Goal: Information Seeking & Learning: Learn about a topic

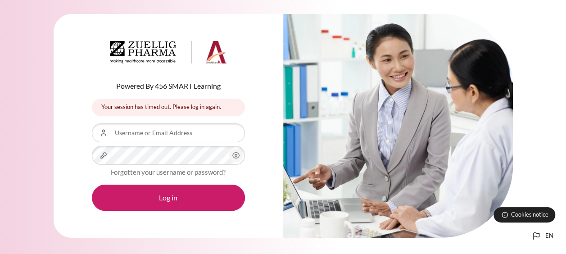
type input "[EMAIL_ADDRESS][DOMAIN_NAME]"
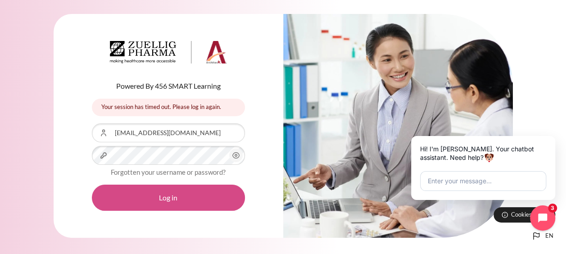
click at [152, 197] on button "Log in" at bounding box center [168, 198] width 153 height 26
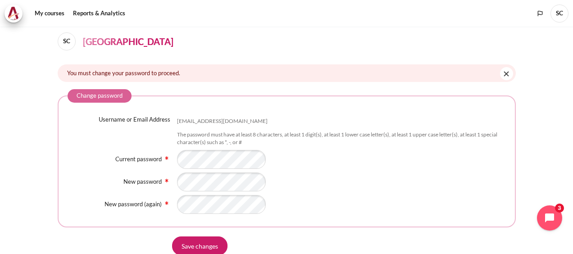
scroll to position [45, 0]
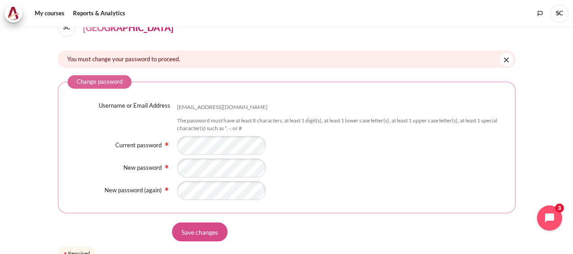
click at [186, 229] on input "Save changes" at bounding box center [199, 231] width 55 height 19
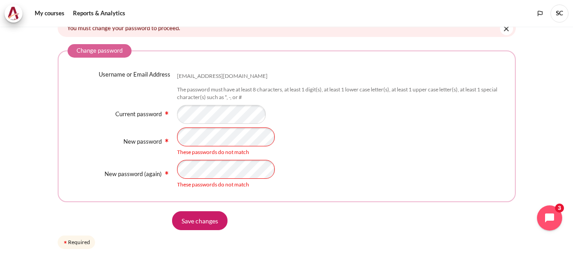
scroll to position [90, 0]
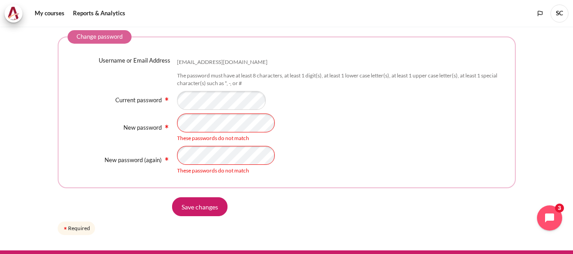
click at [171, 119] on div "New password These passwords do not match" at bounding box center [287, 127] width 438 height 29
click at [449, 136] on div "These passwords do not match" at bounding box center [341, 138] width 329 height 8
click at [143, 149] on div "New password (again) These passwords do not match" at bounding box center [287, 160] width 438 height 29
click at [363, 150] on div "- Required" at bounding box center [341, 160] width 329 height 29
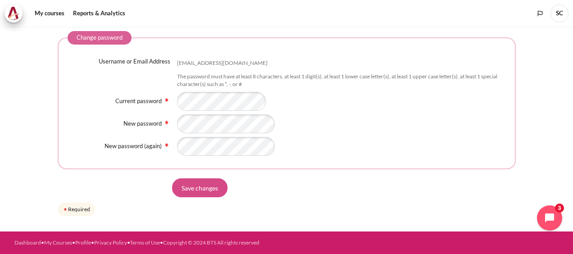
click at [193, 197] on input "Save changes" at bounding box center [199, 187] width 55 height 19
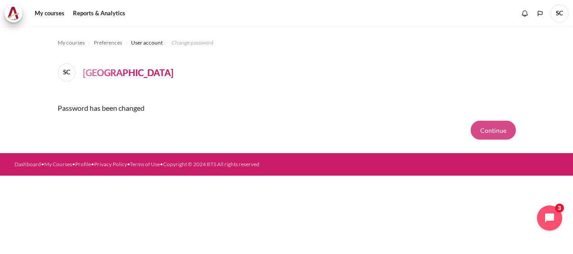
click at [492, 125] on button "Continue" at bounding box center [493, 130] width 45 height 19
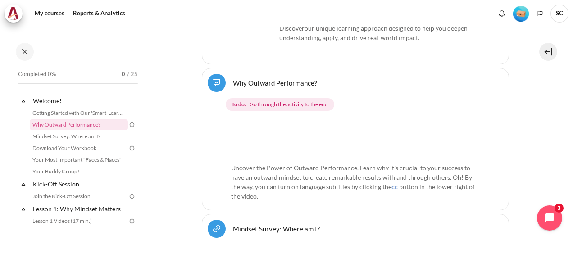
scroll to position [315, 0]
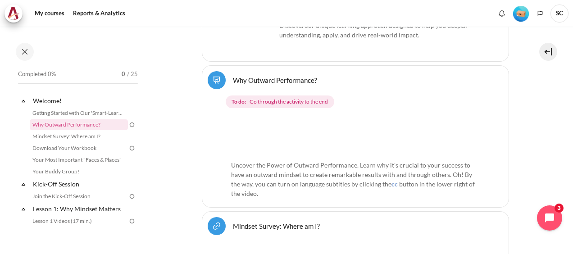
click at [353, 135] on img "Content" at bounding box center [355, 136] width 249 height 39
click at [249, 135] on img "Content" at bounding box center [355, 136] width 249 height 39
click at [59, 113] on link "Getting Started with Our 'Smart-Learning' Platform" at bounding box center [79, 113] width 98 height 11
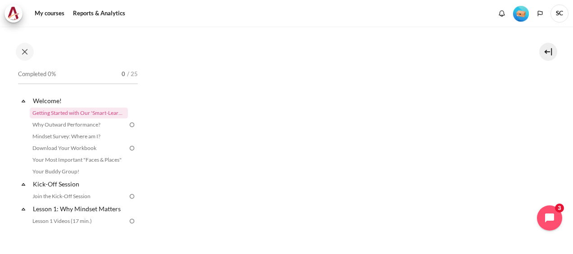
scroll to position [180, 0]
click at [82, 125] on link "Why Outward Performance?" at bounding box center [79, 124] width 98 height 11
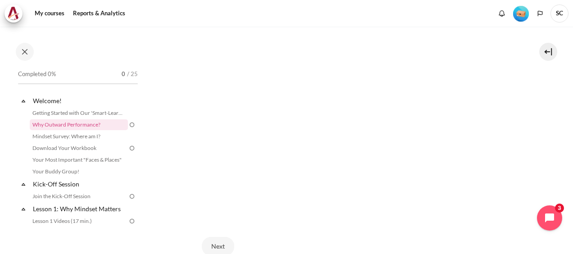
scroll to position [75, 0]
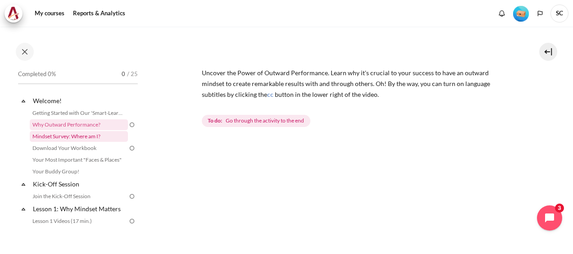
click at [69, 134] on link "Mindset Survey: Where am I?" at bounding box center [79, 136] width 98 height 11
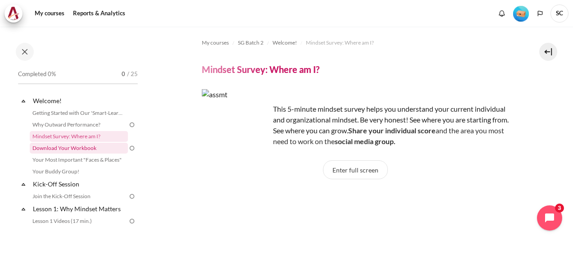
click at [86, 150] on link "Download Your Workbook" at bounding box center [79, 148] width 98 height 11
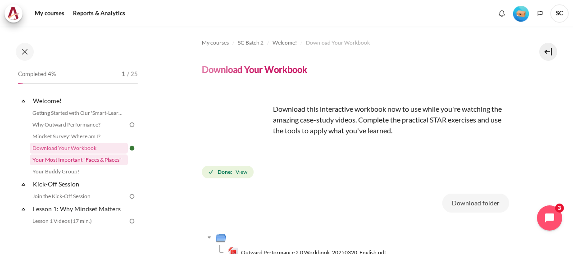
click at [82, 157] on link "Your Most Important "Faces & Places"" at bounding box center [79, 159] width 98 height 11
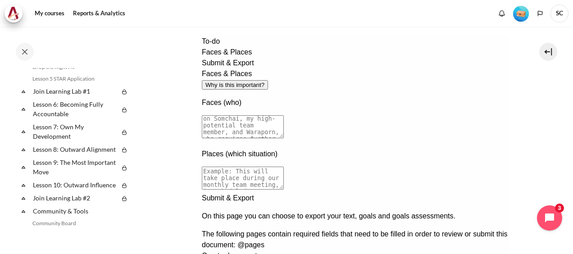
scroll to position [621, 0]
